Goal: Information Seeking & Learning: Learn about a topic

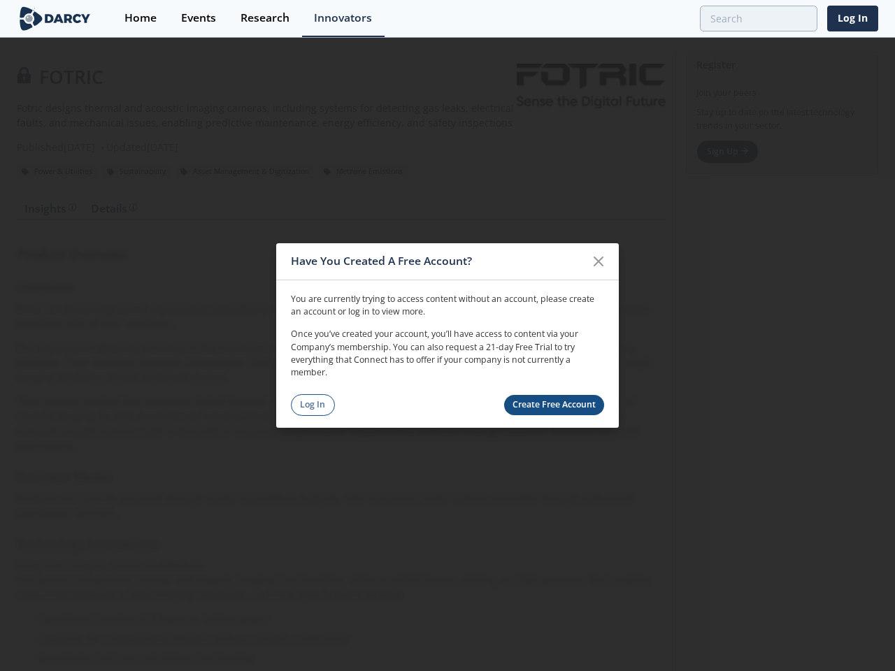
click at [447, 336] on p "Once you’ve created your account, you’ll have access to content via your Compan…" at bounding box center [447, 354] width 313 height 52
click at [598, 261] on icon at bounding box center [598, 261] width 8 height 8
